Goal: Task Accomplishment & Management: Use online tool/utility

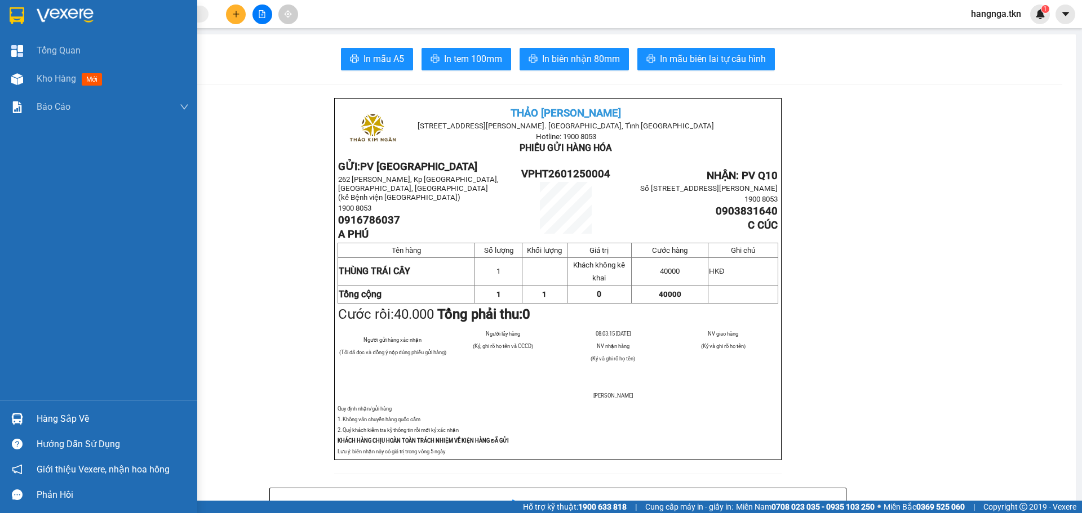
click at [16, 417] on img at bounding box center [17, 419] width 12 height 12
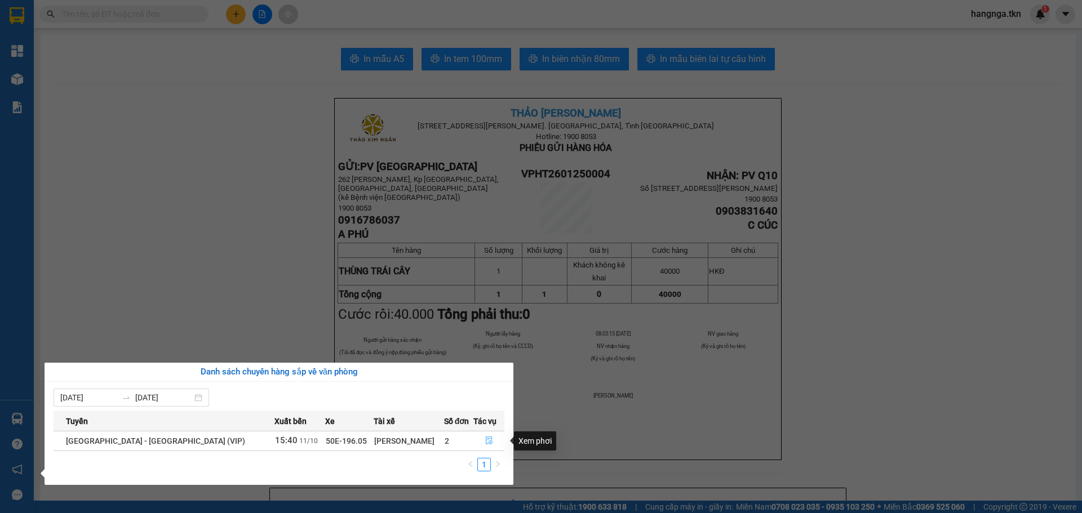
click at [486, 441] on icon "file-done" at bounding box center [489, 441] width 7 height 8
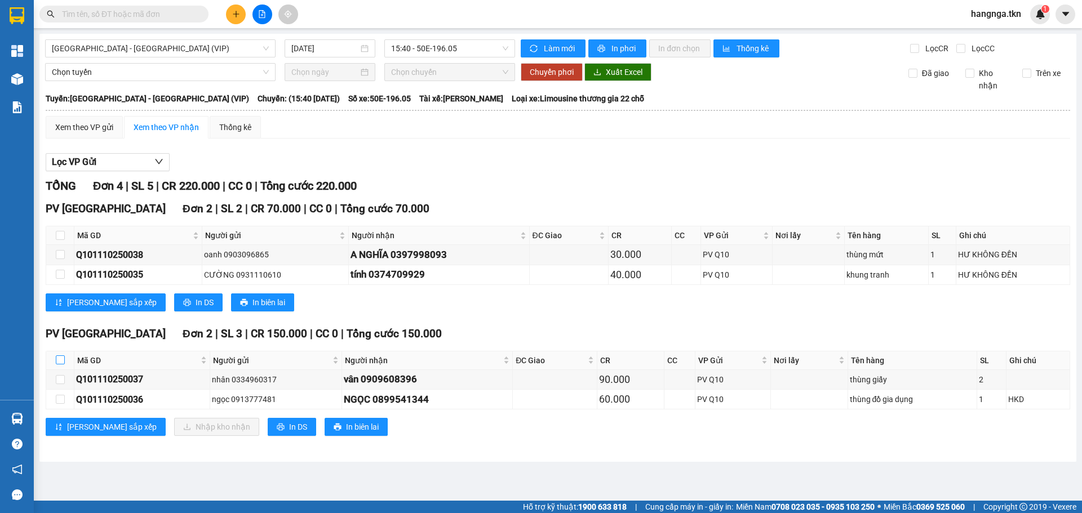
click at [59, 362] on input "checkbox" at bounding box center [60, 360] width 9 height 9
checkbox input "true"
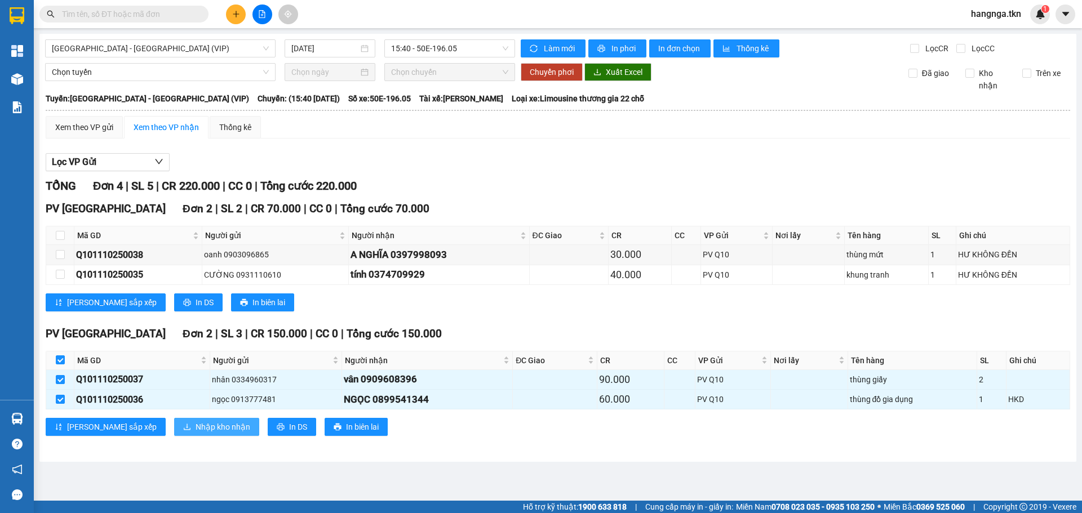
click at [196, 429] on span "Nhập kho nhận" at bounding box center [223, 427] width 55 height 12
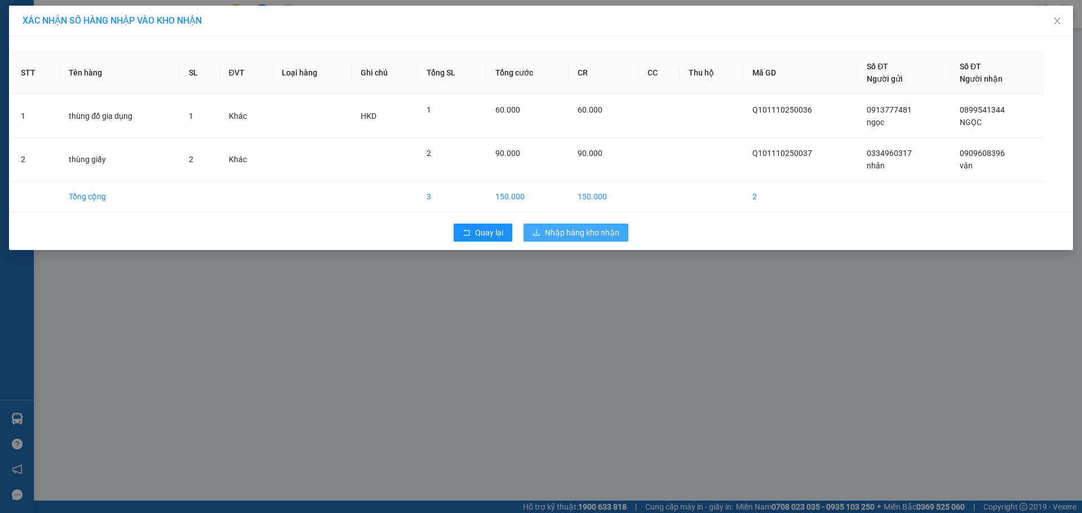
click at [578, 233] on span "Nhập hàng kho nhận" at bounding box center [582, 233] width 74 height 12
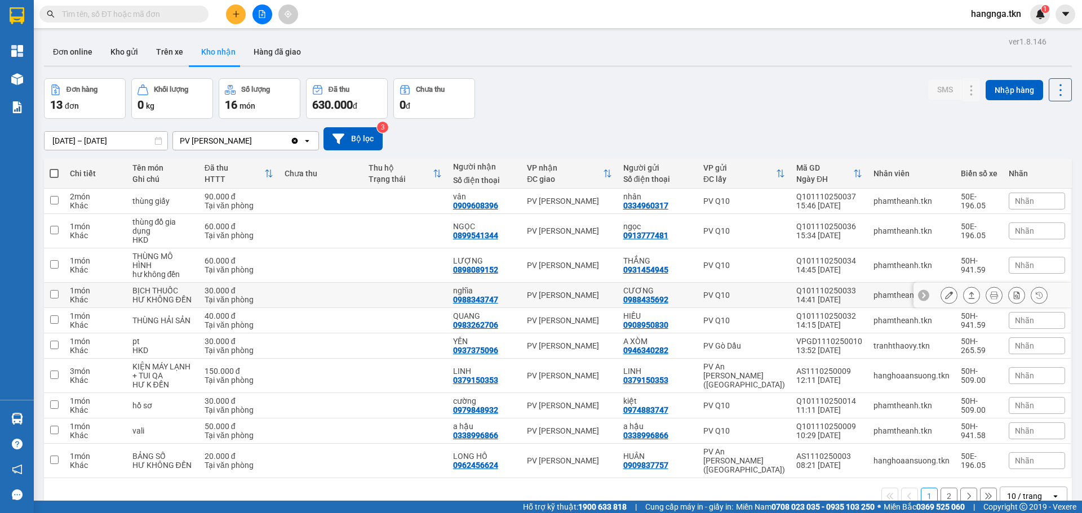
click at [968, 297] on icon at bounding box center [972, 295] width 8 height 8
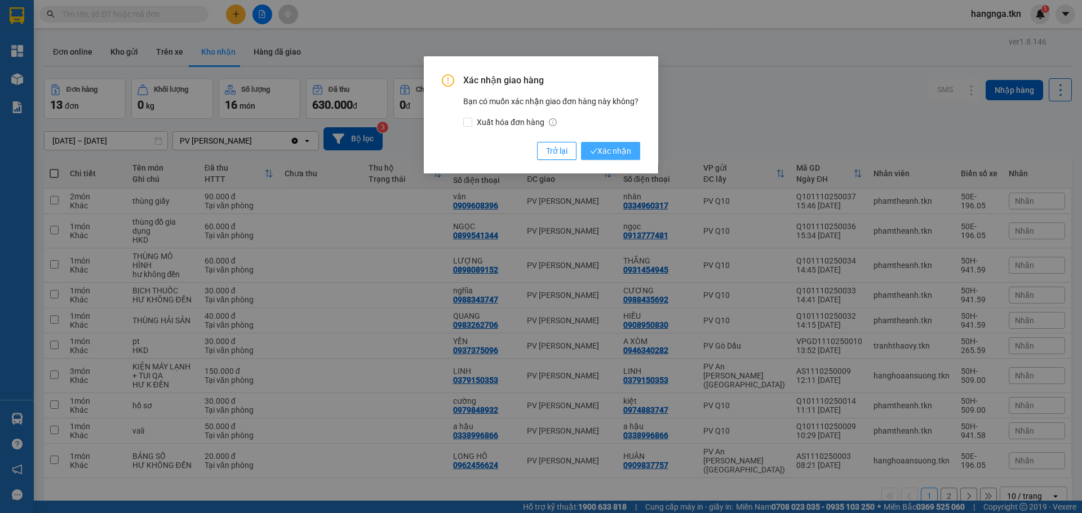
click at [627, 150] on span "Xác nhận" at bounding box center [610, 151] width 41 height 12
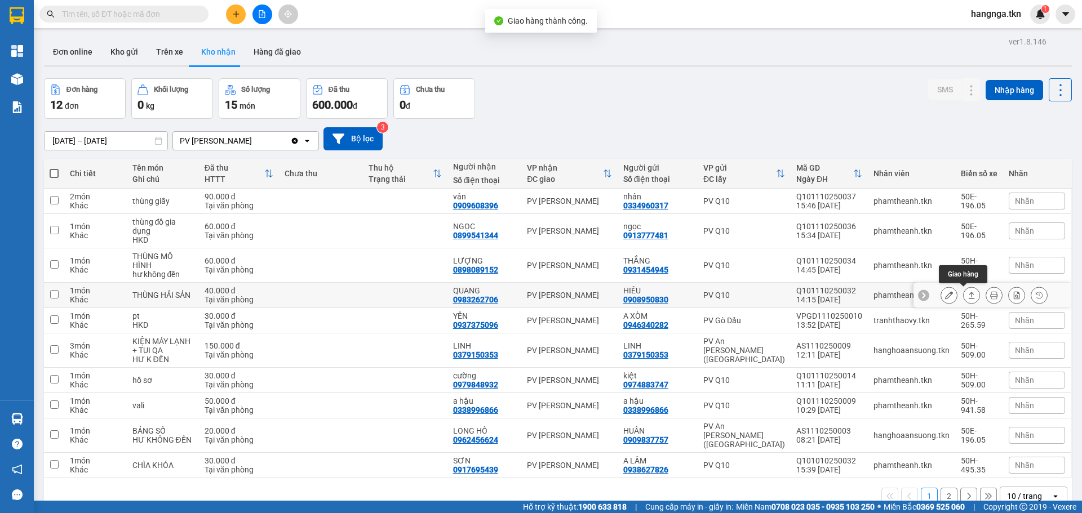
click at [968, 296] on icon at bounding box center [972, 295] width 8 height 8
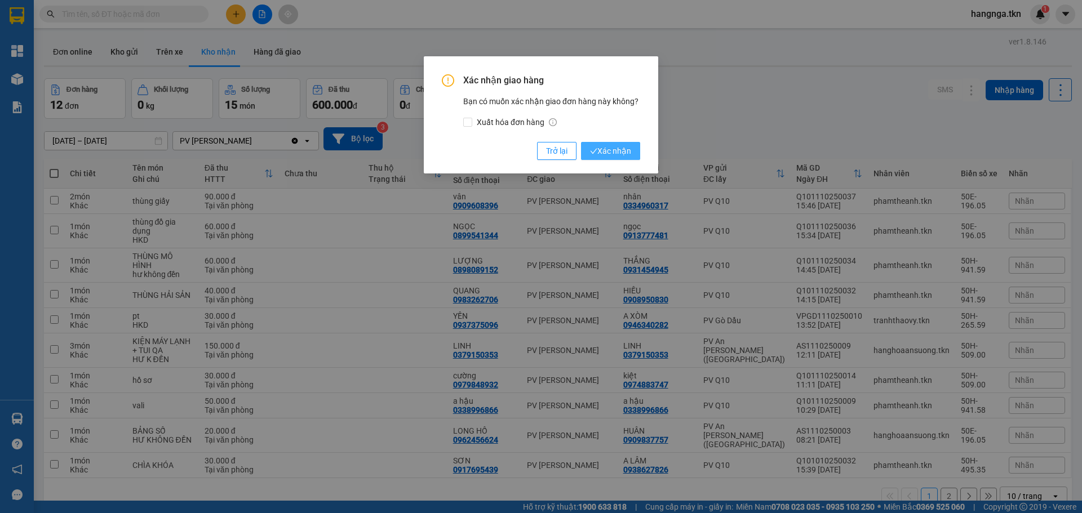
click at [612, 150] on span "Xác nhận" at bounding box center [610, 151] width 41 height 12
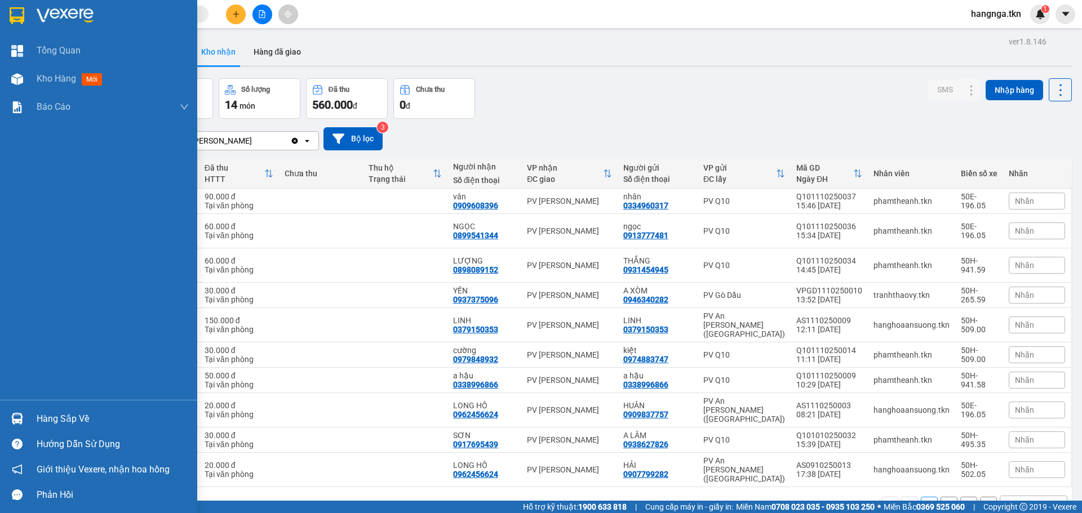
click at [15, 17] on img at bounding box center [17, 15] width 15 height 17
